Goal: Task Accomplishment & Management: Manage account settings

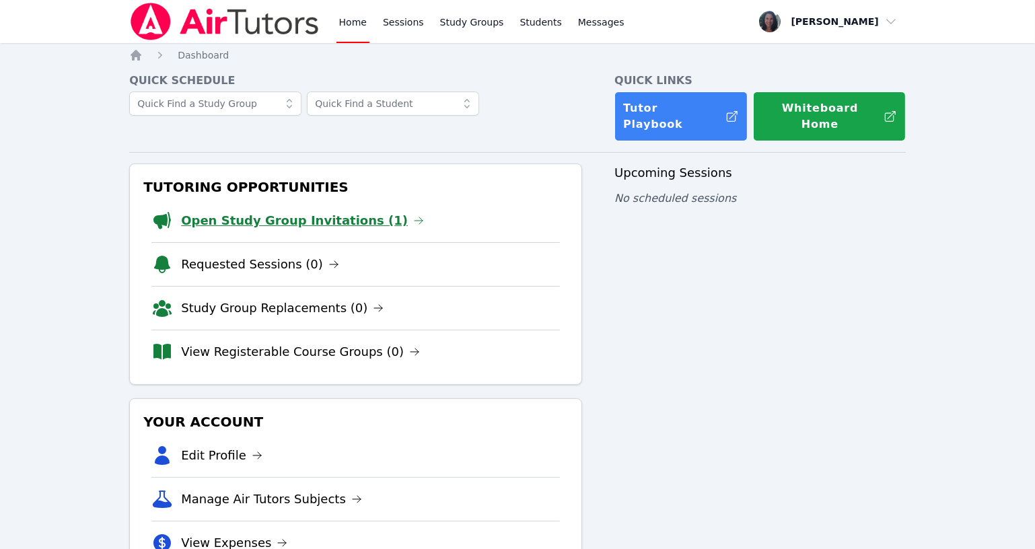
click at [287, 213] on link "Open Study Group Invitations (1)" at bounding box center [302, 220] width 243 height 19
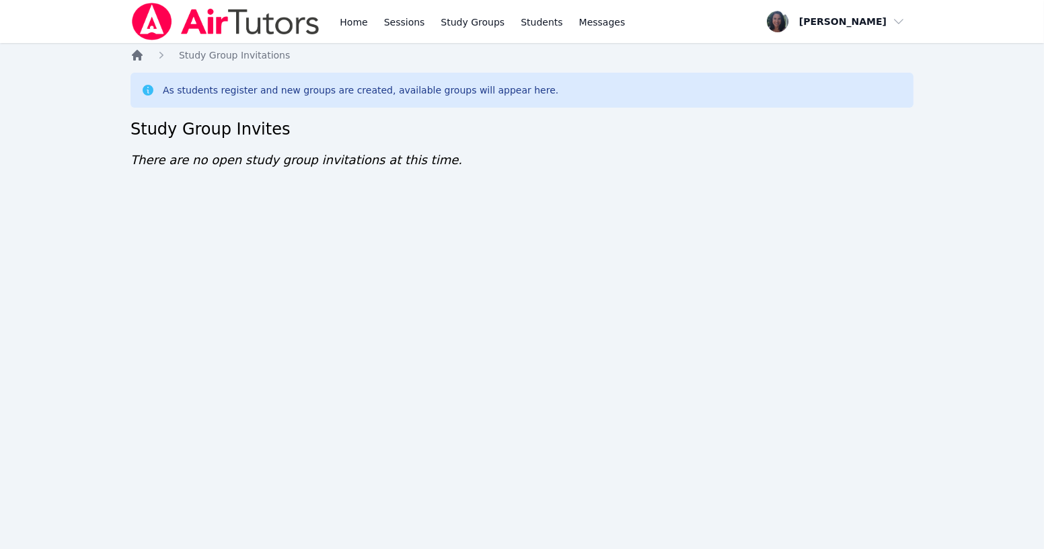
click at [139, 54] on icon "Breadcrumb" at bounding box center [137, 55] width 11 height 11
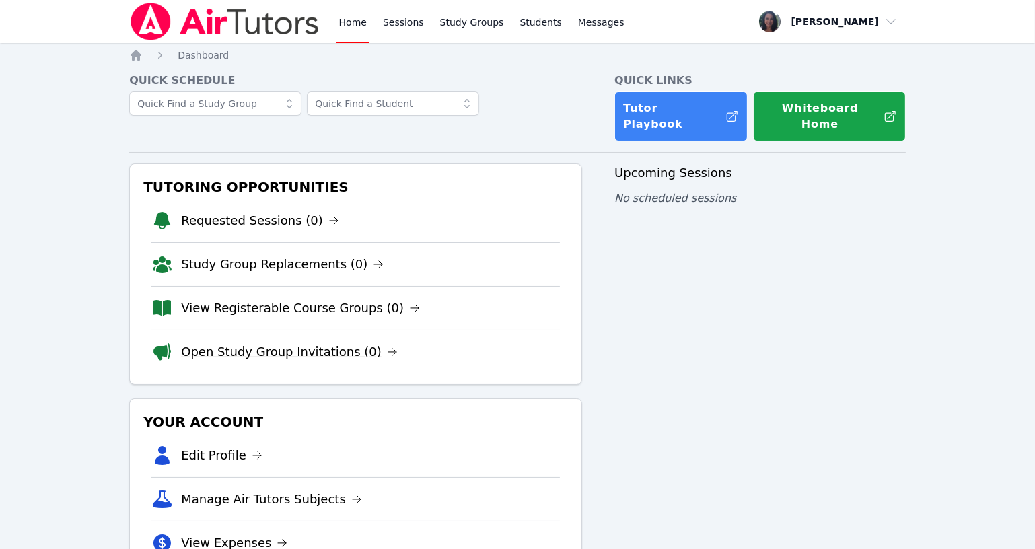
click at [258, 342] on link "Open Study Group Invitations (0)" at bounding box center [289, 351] width 217 height 19
